Goal: Communication & Community: Answer question/provide support

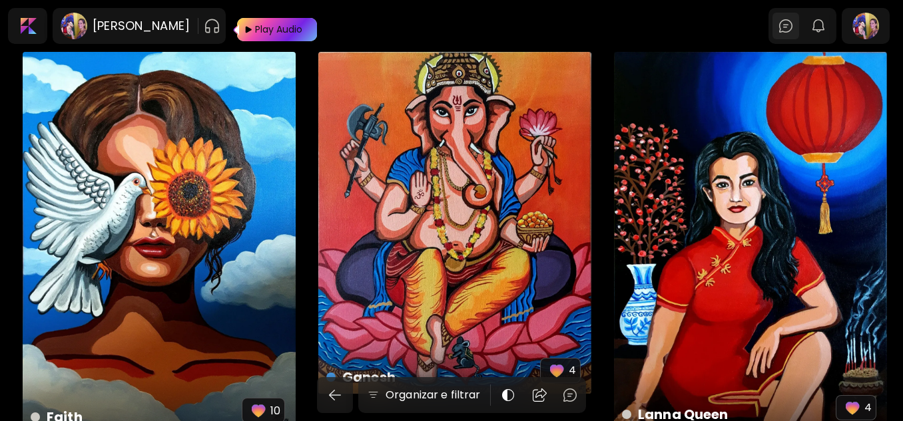
click at [789, 31] on img at bounding box center [785, 26] width 16 height 16
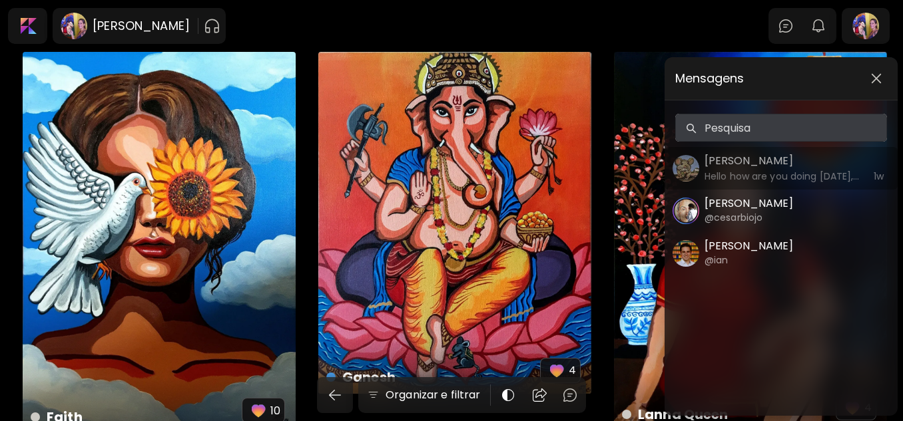
click at [736, 172] on h6 "Hello how are you doing [DATE], please I’d love to know if your works are avail…" at bounding box center [781, 176] width 155 height 15
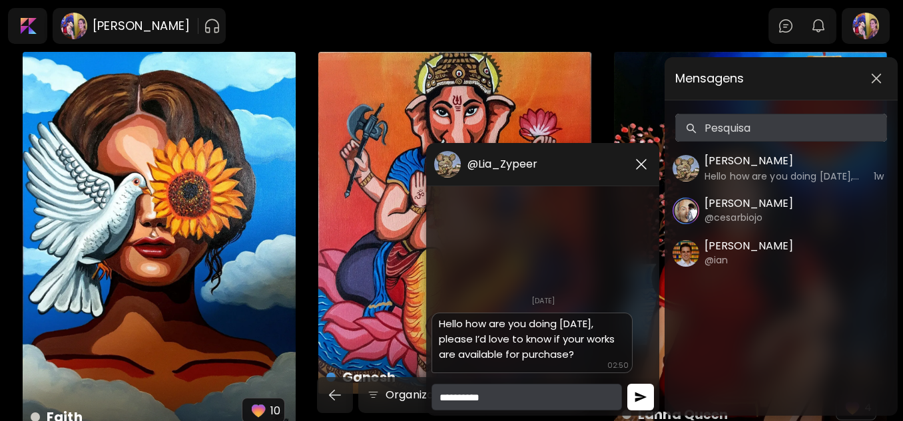
type textarea "**********"
click at [642, 407] on button "button" at bounding box center [640, 397] width 27 height 27
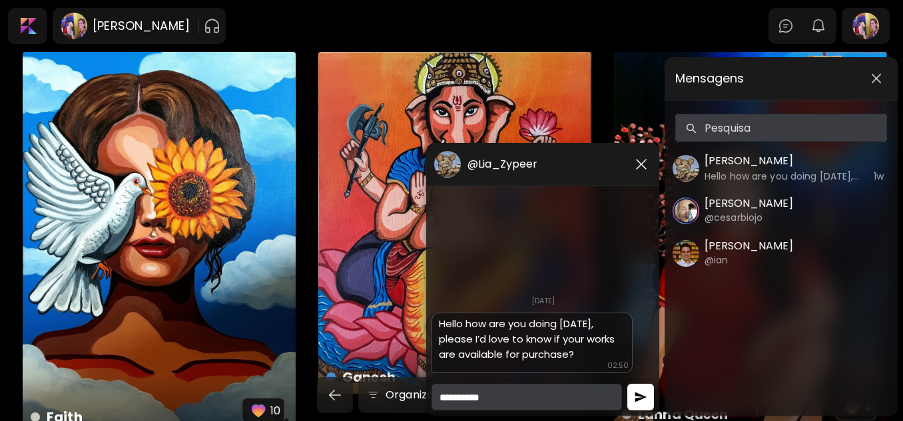
click at [642, 407] on button "button" at bounding box center [640, 397] width 27 height 27
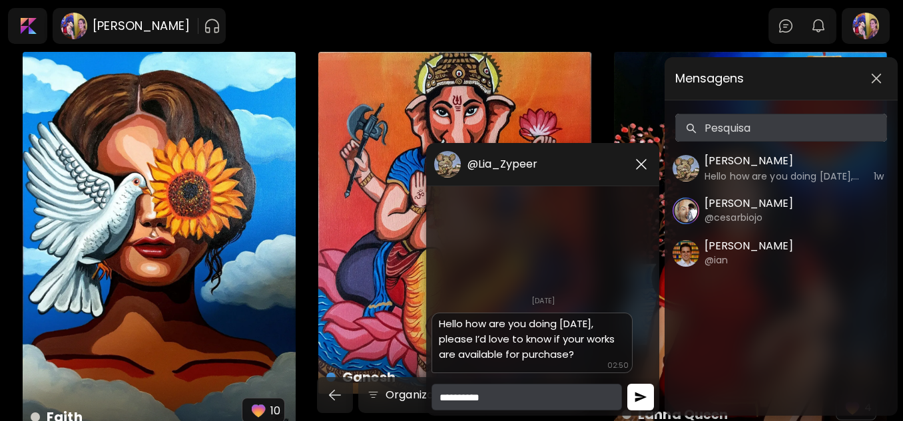
click at [642, 407] on button "button" at bounding box center [640, 397] width 27 height 27
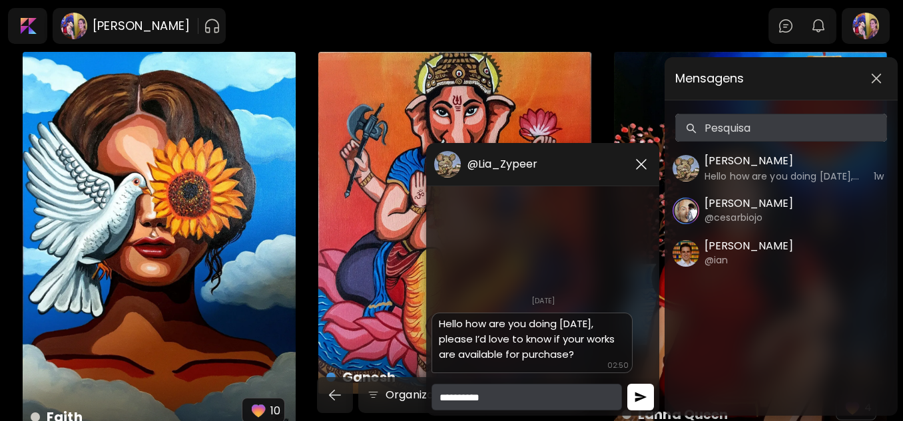
click at [642, 407] on button "button" at bounding box center [640, 397] width 27 height 27
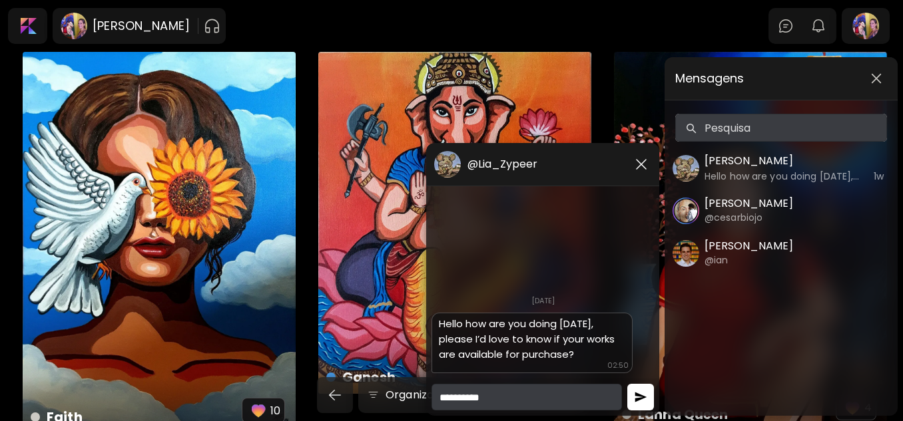
click at [642, 407] on button "button" at bounding box center [640, 397] width 27 height 27
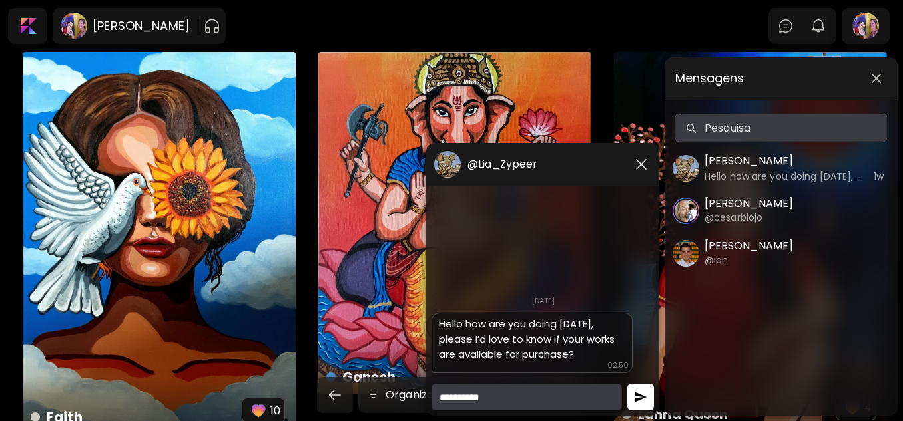
click at [642, 407] on button "button" at bounding box center [640, 397] width 27 height 27
click at [639, 169] on img "button" at bounding box center [641, 164] width 16 height 16
